Goal: Navigation & Orientation: Find specific page/section

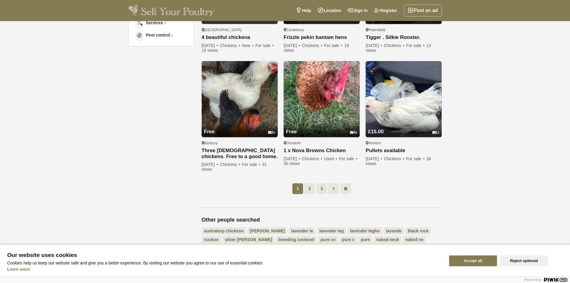
scroll to position [419, 0]
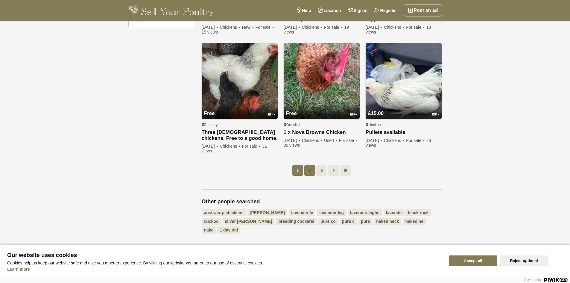
click at [309, 171] on link "2" at bounding box center [309, 170] width 11 height 11
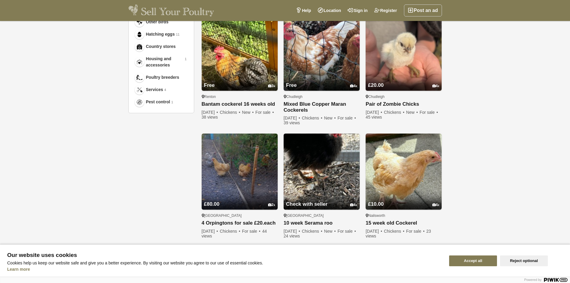
scroll to position [360, 0]
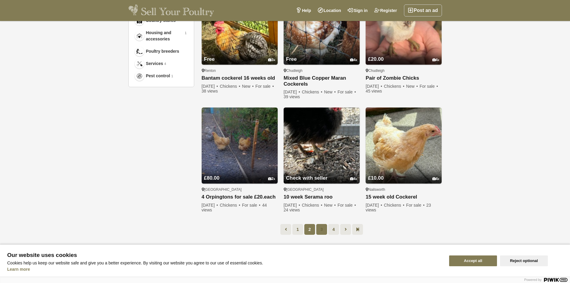
click at [322, 225] on link "3" at bounding box center [321, 229] width 11 height 11
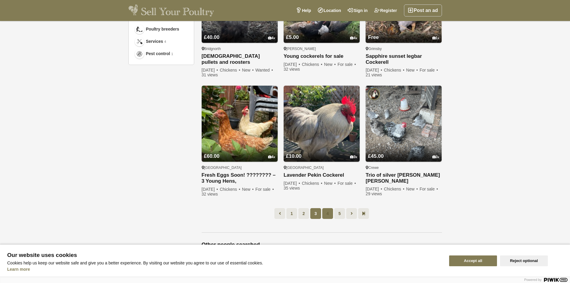
scroll to position [390, 0]
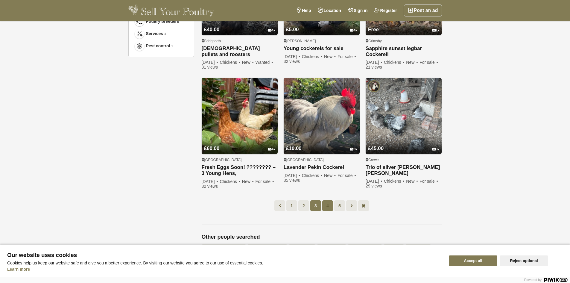
click at [328, 206] on link "4" at bounding box center [327, 205] width 11 height 11
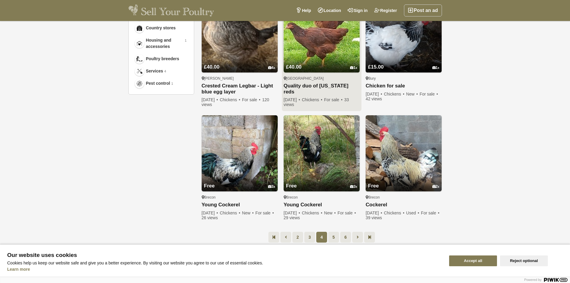
scroll to position [360, 0]
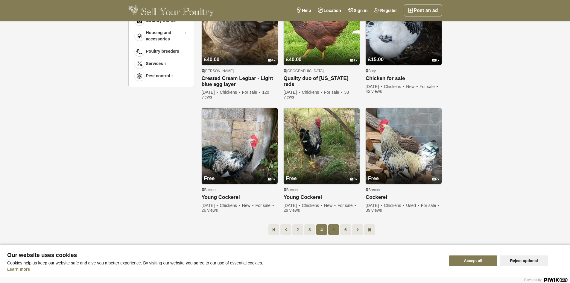
click at [334, 224] on link "5" at bounding box center [333, 229] width 11 height 11
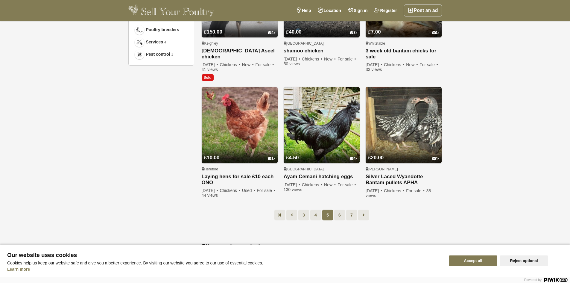
scroll to position [390, 0]
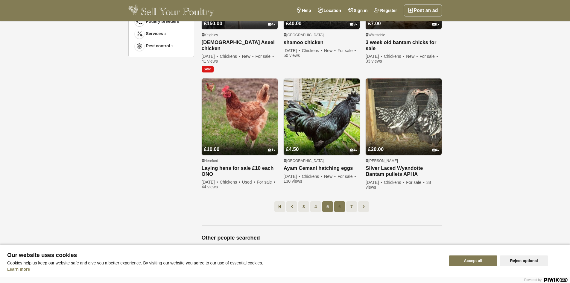
click at [339, 201] on link "6" at bounding box center [339, 206] width 11 height 11
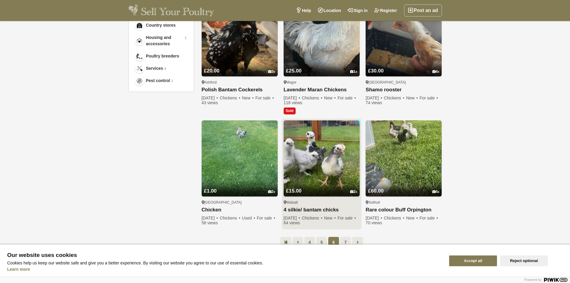
scroll to position [390, 0]
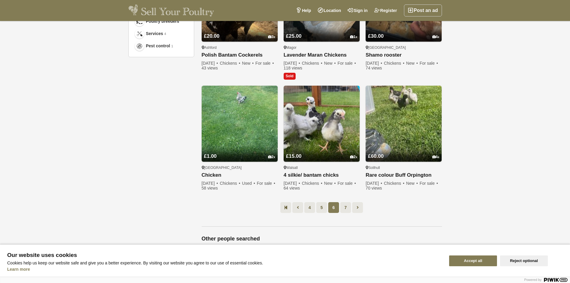
click at [334, 208] on span "6" at bounding box center [333, 207] width 11 height 11
click at [345, 208] on link "7" at bounding box center [345, 207] width 11 height 11
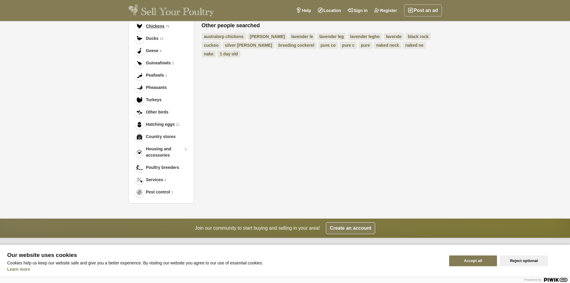
scroll to position [293, 0]
